Goal: Information Seeking & Learning: Learn about a topic

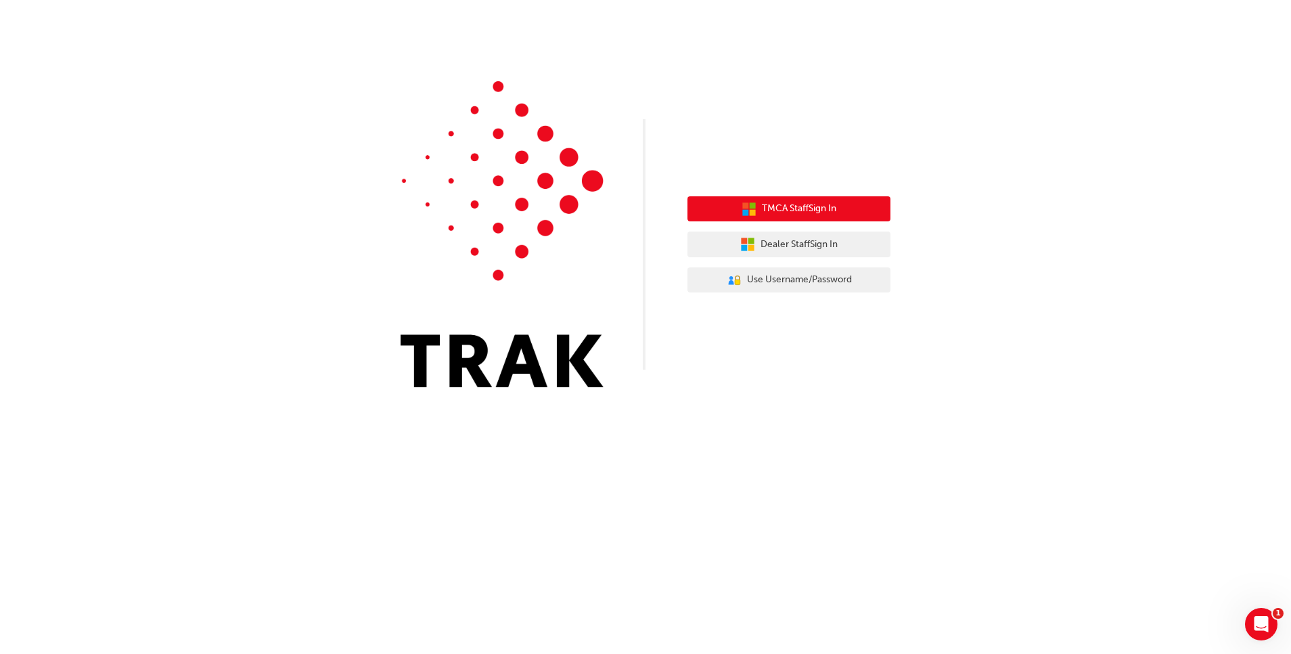
click at [792, 202] on span "TMCA Staff Sign In" at bounding box center [799, 209] width 74 height 16
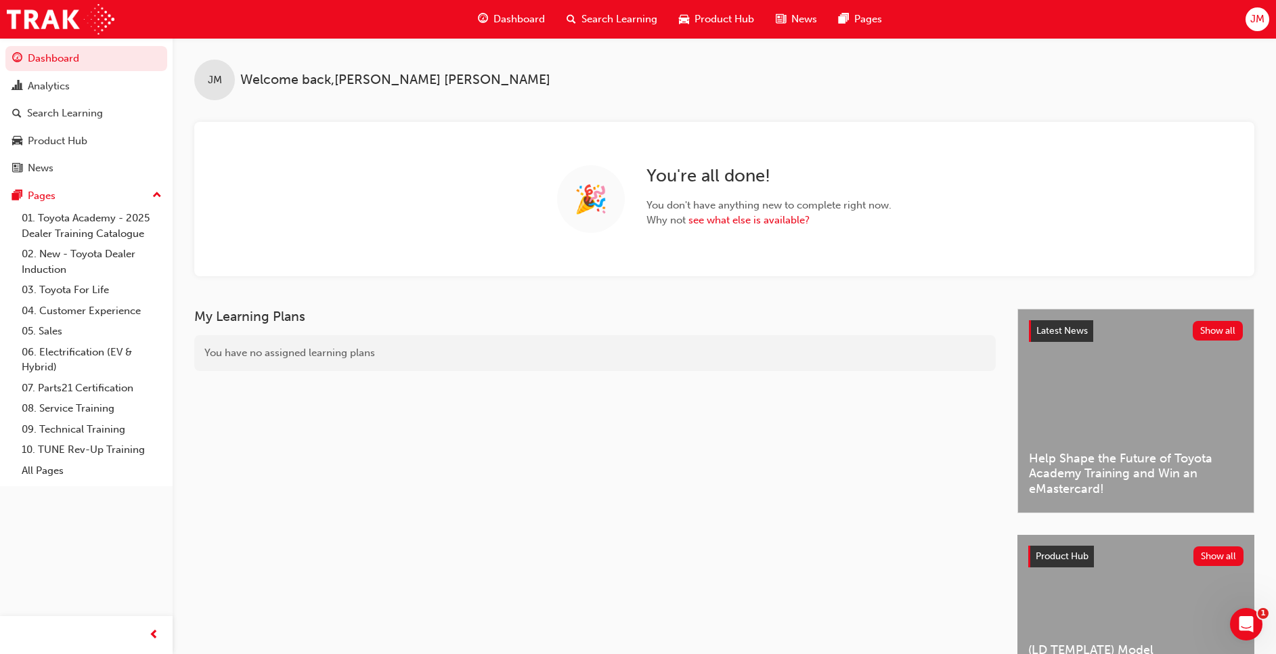
click at [625, 12] on span "Search Learning" at bounding box center [619, 20] width 76 height 16
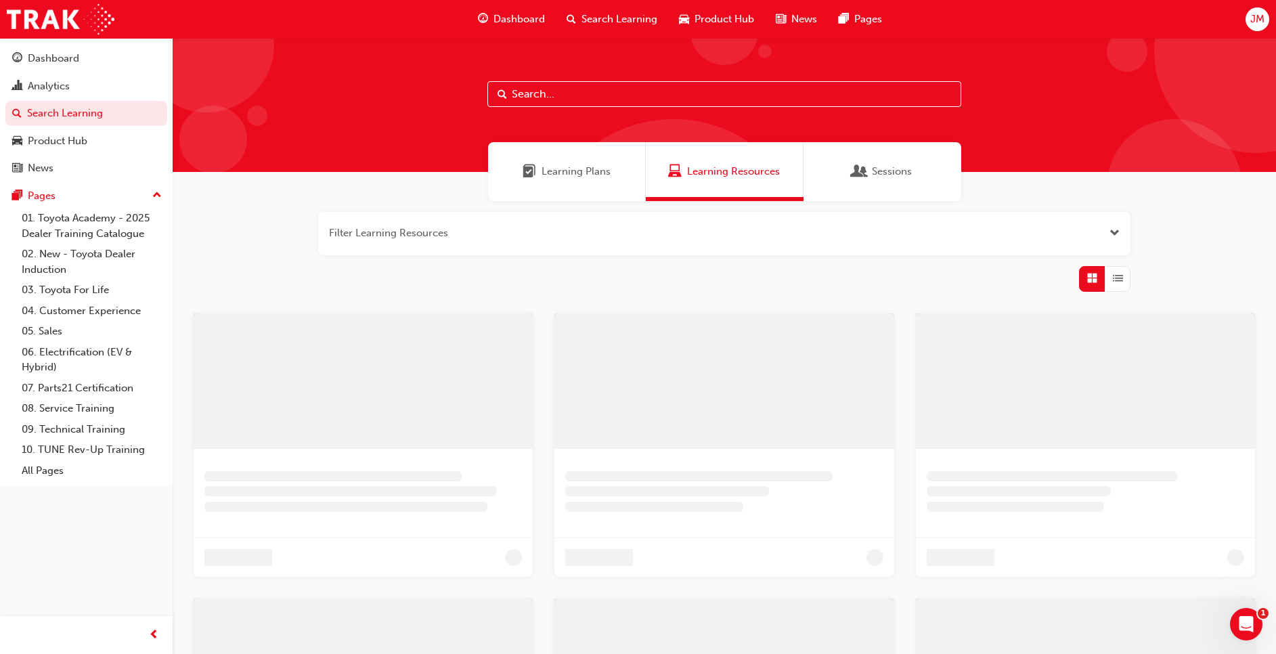
click at [576, 96] on input "text" at bounding box center [724, 94] width 474 height 26
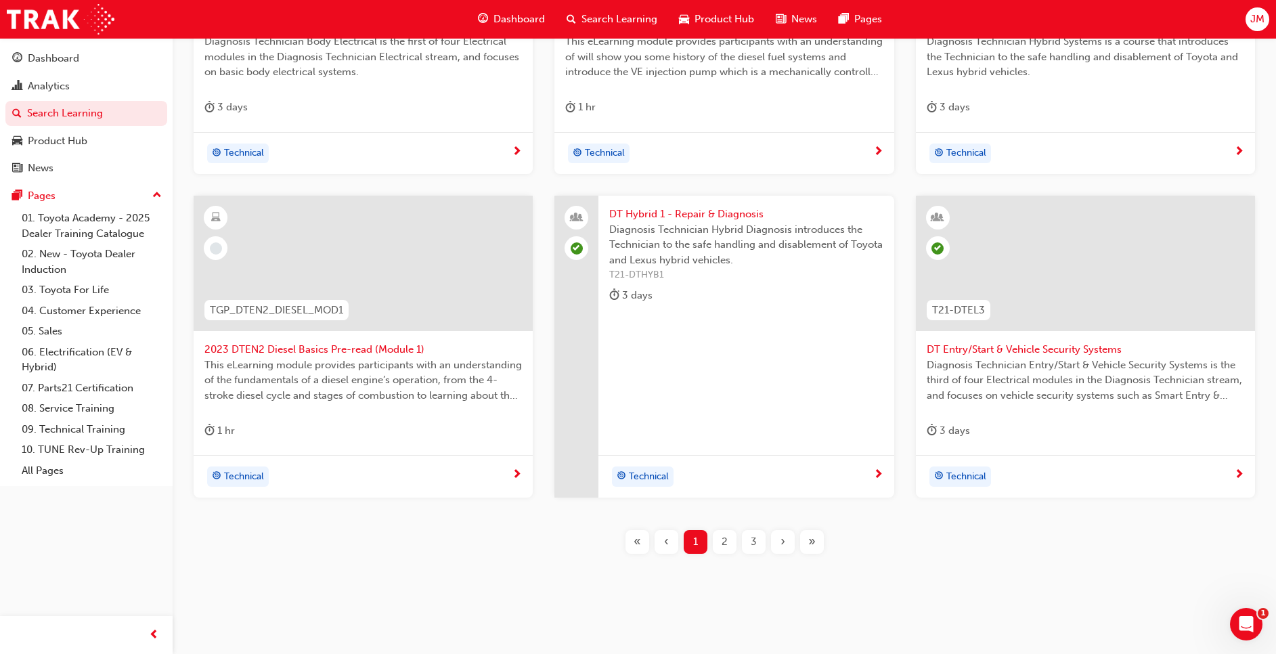
scroll to position [450, 0]
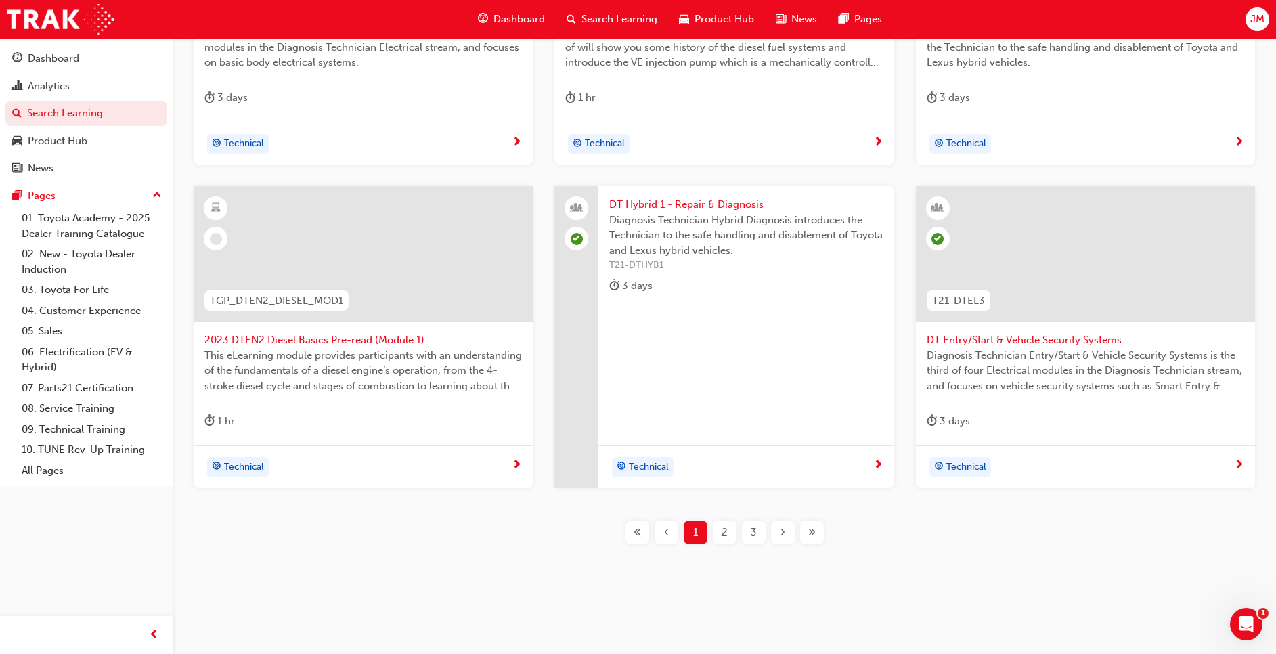
type input "DT"
click at [724, 533] on span "2" at bounding box center [724, 532] width 6 height 16
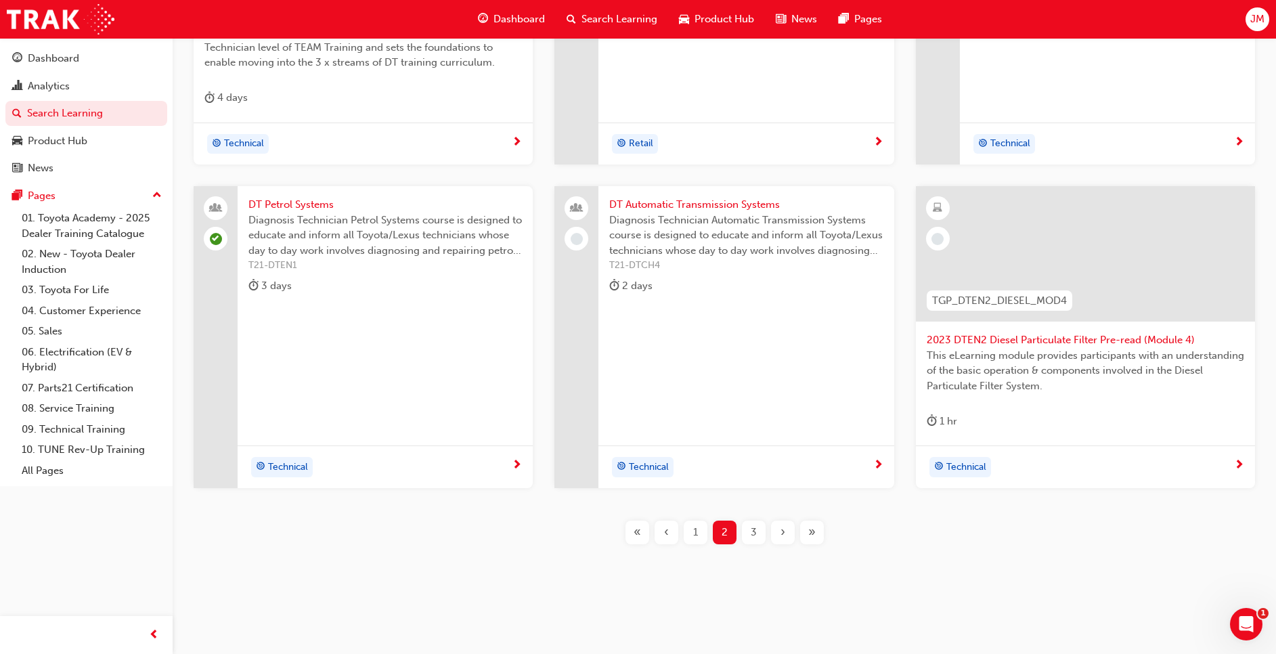
click at [724, 262] on span "T21-DTCH4" at bounding box center [745, 266] width 273 height 16
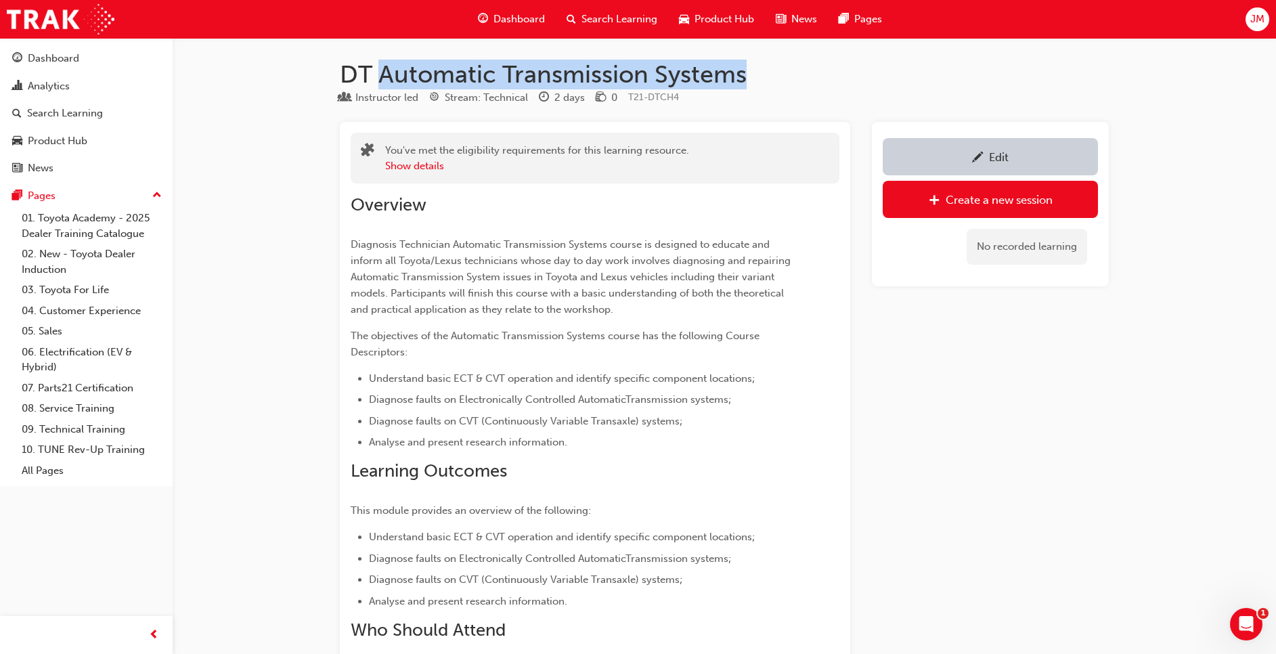
drag, startPoint x: 385, startPoint y: 76, endPoint x: 748, endPoint y: 75, distance: 363.4
click at [748, 75] on h1 "DT Automatic Transmission Systems" at bounding box center [724, 75] width 769 height 30
copy h1 "Automatic Transmission Systems"
